Goal: Task Accomplishment & Management: Use online tool/utility

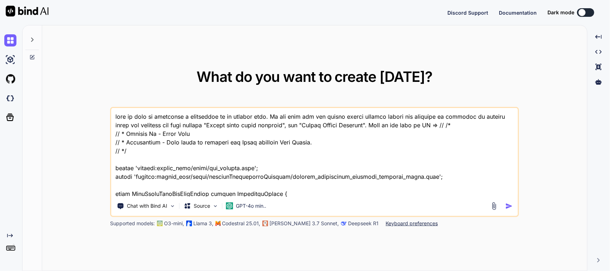
click at [315, 179] on textarea at bounding box center [314, 152] width 406 height 89
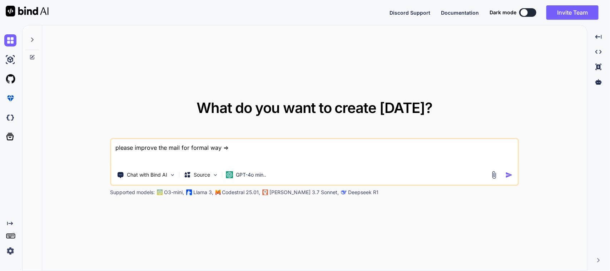
type textarea "please improve the mail for formal way => The updated QR codes for all three en…"
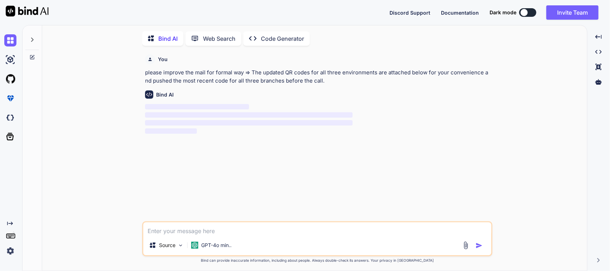
scroll to position [3, 0]
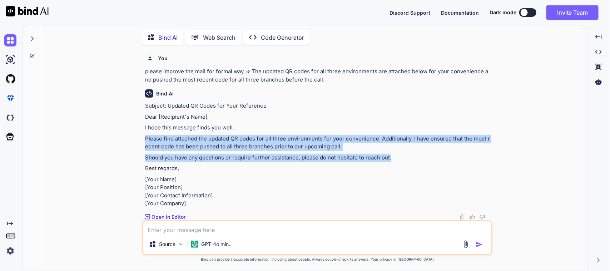
drag, startPoint x: 144, startPoint y: 136, endPoint x: 471, endPoint y: 158, distance: 327.7
click at [471, 158] on div "You please improve the mail for formal way => The updated QR codes for all thre…" at bounding box center [318, 135] width 349 height 170
click at [467, 156] on p "Should you have any questions or require further assistance, please do not hesi…" at bounding box center [318, 158] width 346 height 8
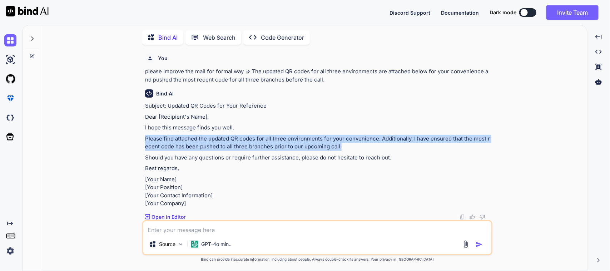
drag, startPoint x: 373, startPoint y: 149, endPoint x: 147, endPoint y: 138, distance: 226.1
click at [147, 138] on p "Please find attached the updated QR codes for all three environments for your c…" at bounding box center [318, 143] width 346 height 16
copy p "Please find attached the updated QR codes for all three environments for your c…"
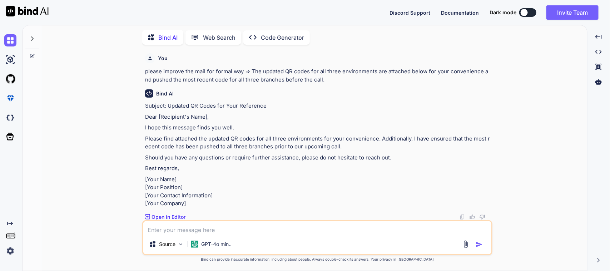
click at [181, 227] on textarea at bounding box center [317, 227] width 348 height 13
paste textarea "The updated QR codes for all three environments are attached below for your con…"
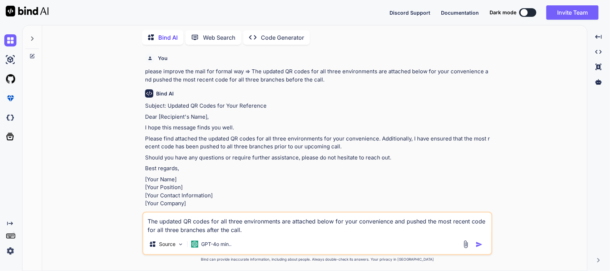
drag, startPoint x: 249, startPoint y: 230, endPoint x: 100, endPoint y: 222, distance: 148.9
click at [100, 222] on div "You please improve the mail for formal way => The updated QR codes for all thre…" at bounding box center [317, 160] width 539 height 220
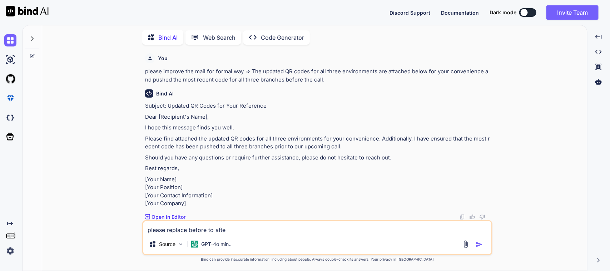
type textarea "please replace before to after"
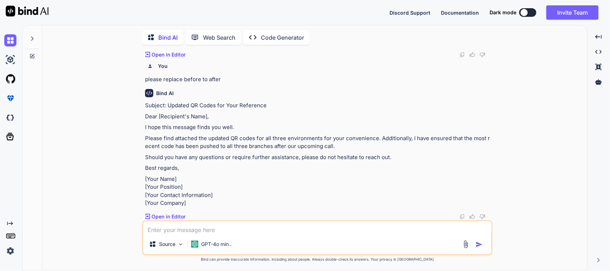
scroll to position [209, 0]
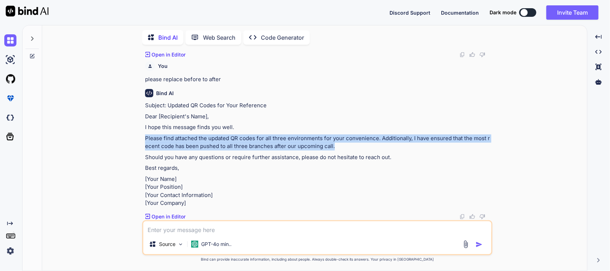
drag, startPoint x: 142, startPoint y: 113, endPoint x: 476, endPoint y: 123, distance: 333.9
click at [476, 123] on div "You please improve the mail for formal way => The updated QR codes for all thre…" at bounding box center [317, 160] width 350 height 220
copy p "Please find attached the updated QR codes for all three environments for your c…"
